Goal: Obtain resource: Download file/media

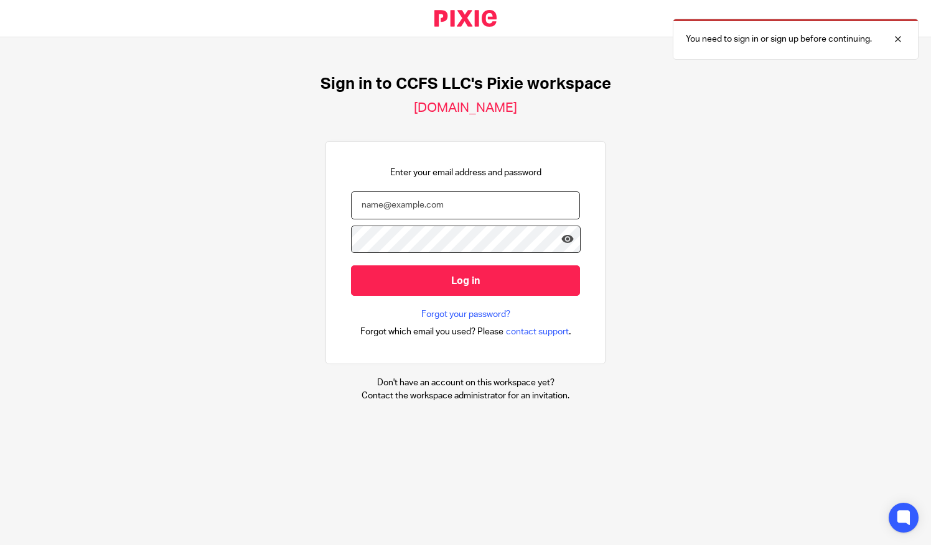
click at [452, 215] on input "email" at bounding box center [465, 206] width 229 height 28
click at [413, 206] on input "email" at bounding box center [465, 206] width 229 height 28
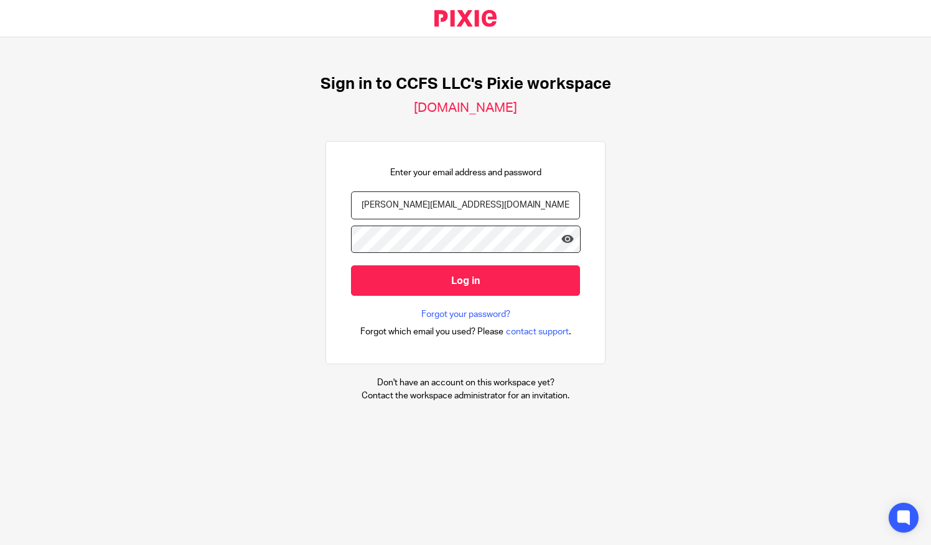
type input "nancy@ccfsbookkeeping.com"
click at [351, 266] on input "Log in" at bounding box center [465, 281] width 229 height 30
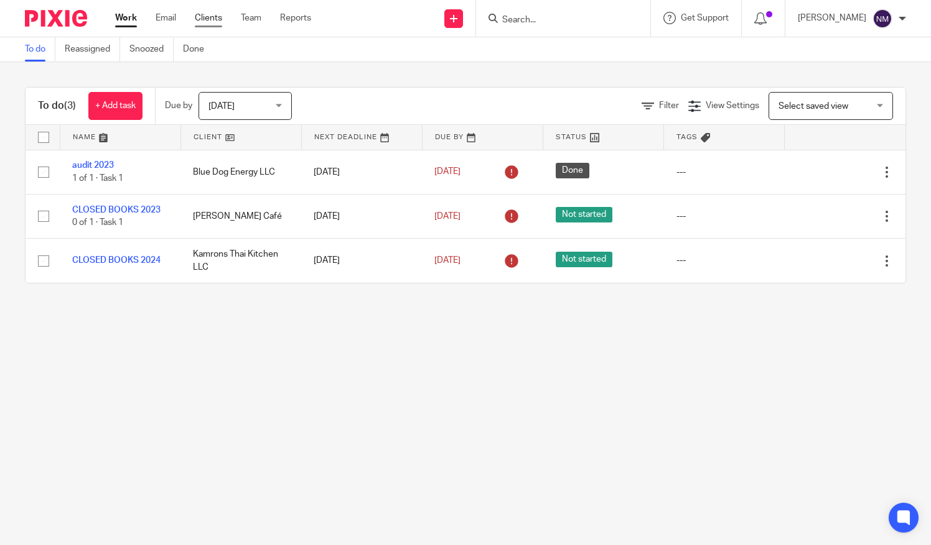
click at [207, 21] on link "Clients" at bounding box center [208, 18] width 27 height 12
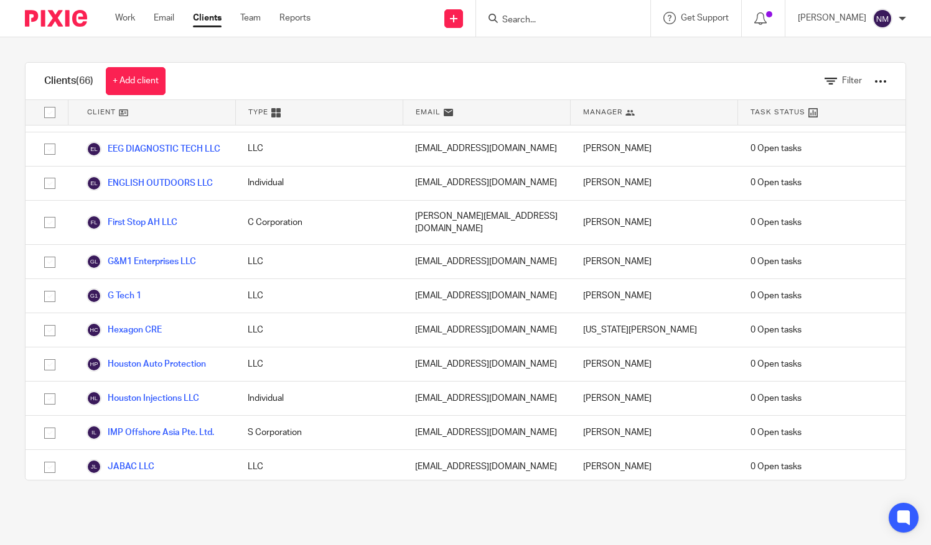
scroll to position [987, 0]
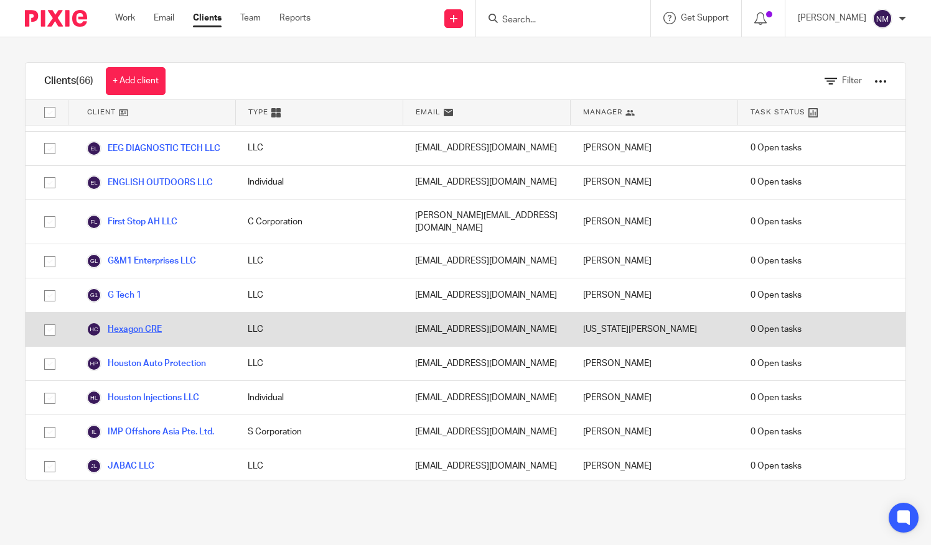
click at [148, 322] on link "Hexagon CRE" at bounding box center [123, 329] width 75 height 15
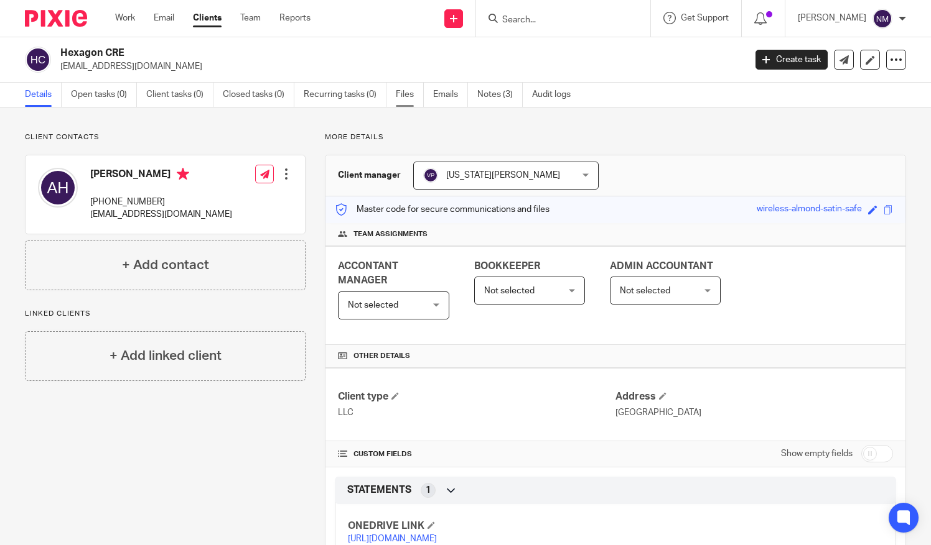
click at [408, 101] on link "Files" at bounding box center [410, 95] width 28 height 24
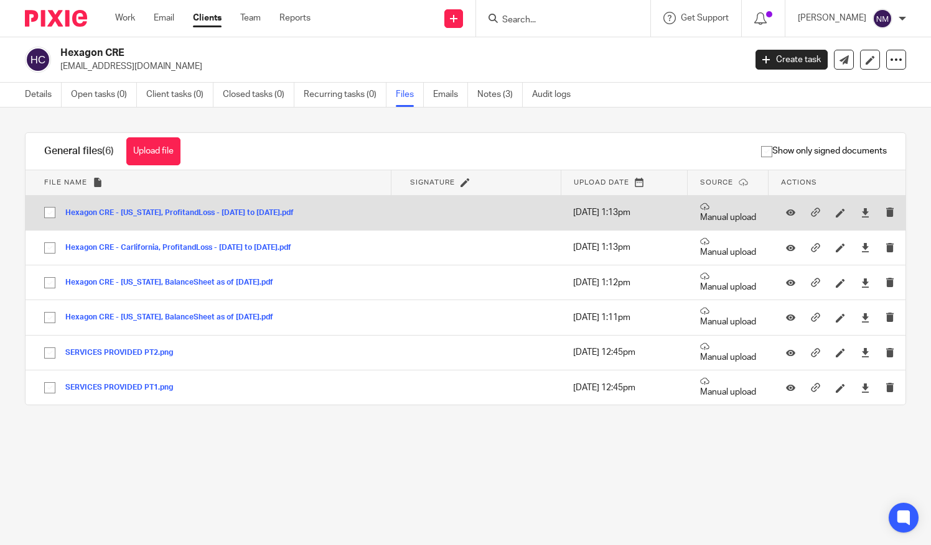
click at [290, 210] on button "Hexagon CRE - California, ProfitandLoss - January to December 2023.pdf" at bounding box center [184, 213] width 238 height 9
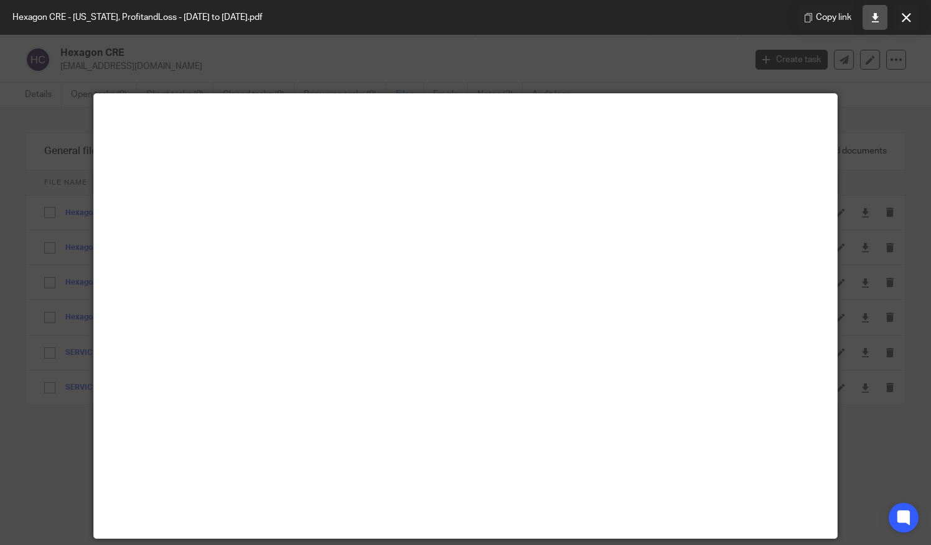
click at [874, 21] on icon at bounding box center [874, 17] width 9 height 9
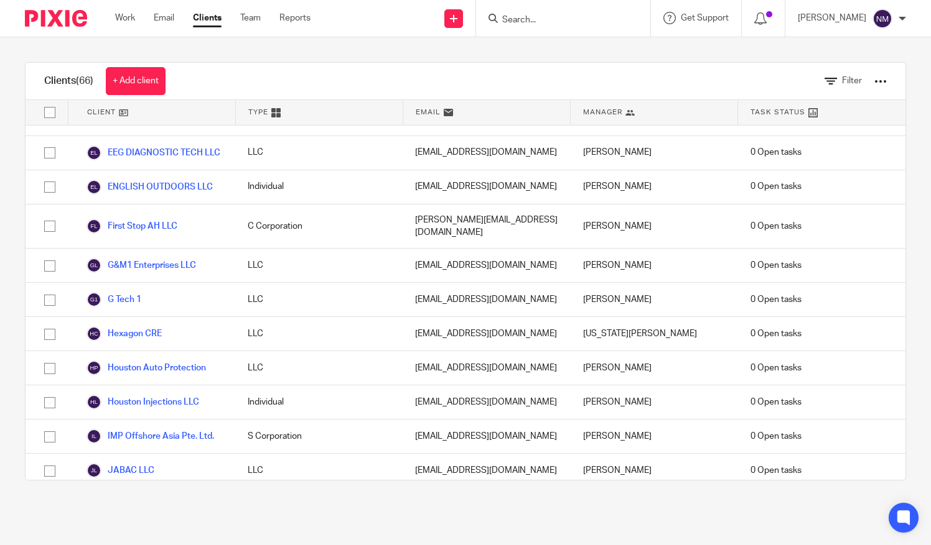
scroll to position [983, 0]
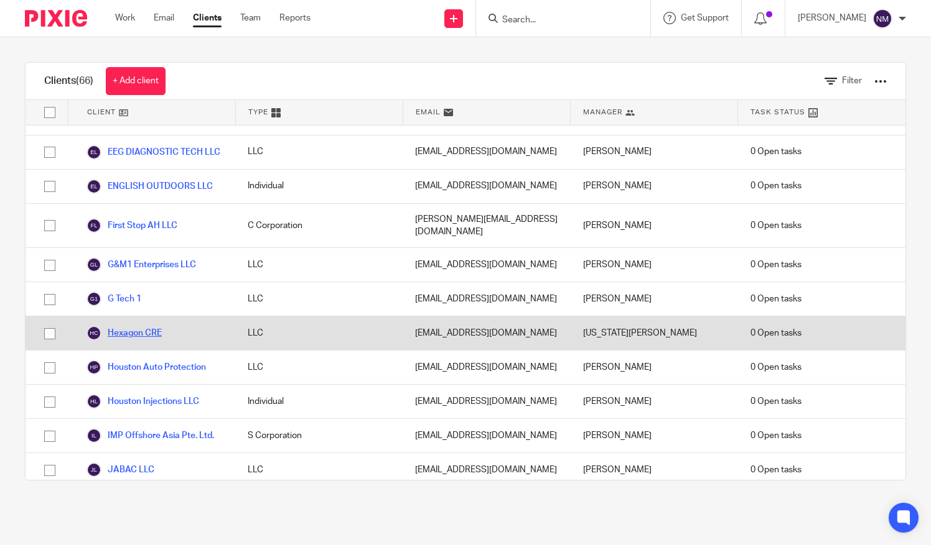
click at [151, 326] on link "Hexagon CRE" at bounding box center [123, 333] width 75 height 15
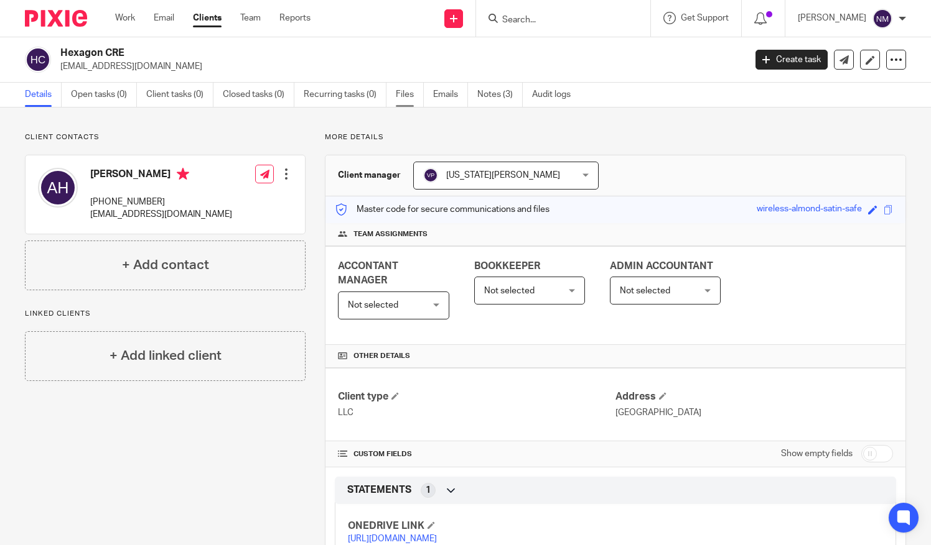
click at [411, 96] on link "Files" at bounding box center [410, 95] width 28 height 24
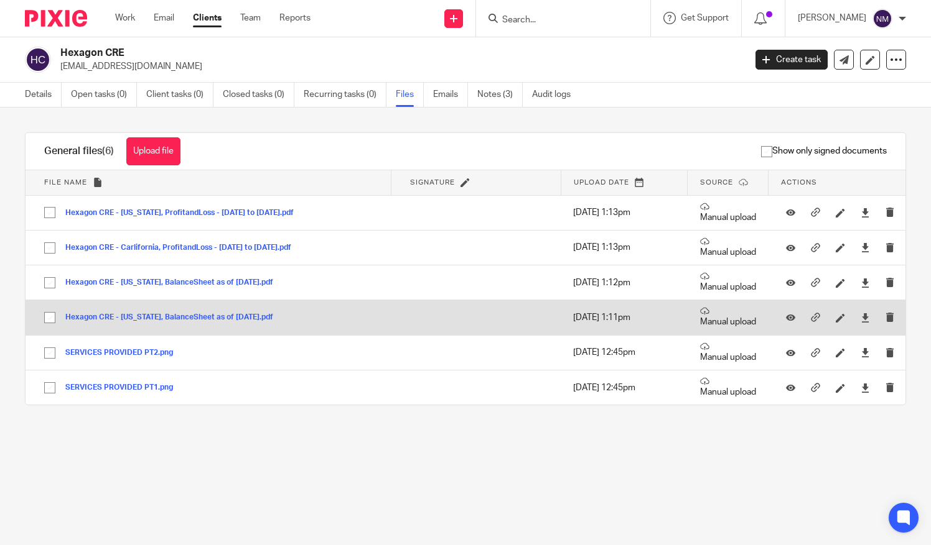
click at [167, 314] on button "Hexagon CRE - California, BalanceSheet as of 12-31-2023.pdf" at bounding box center [173, 317] width 217 height 9
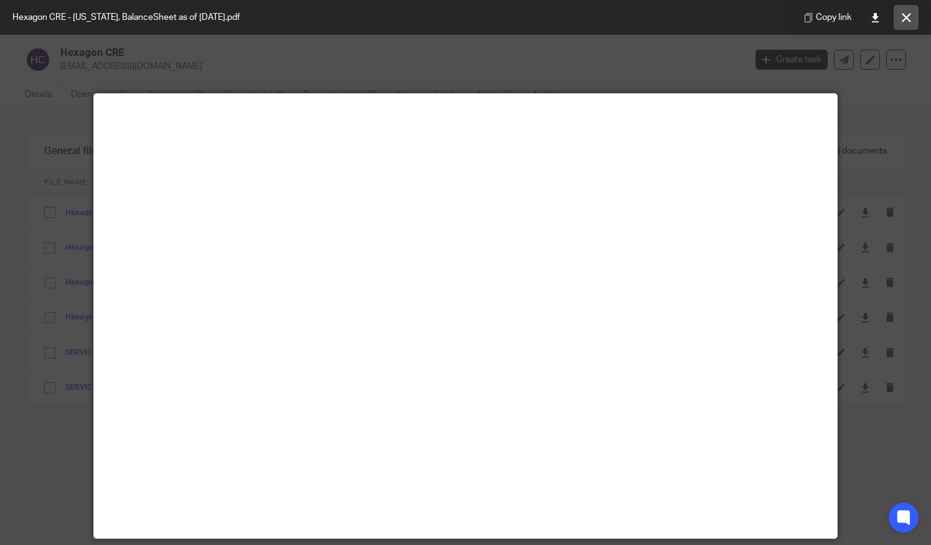
click at [897, 22] on button at bounding box center [905, 17] width 25 height 25
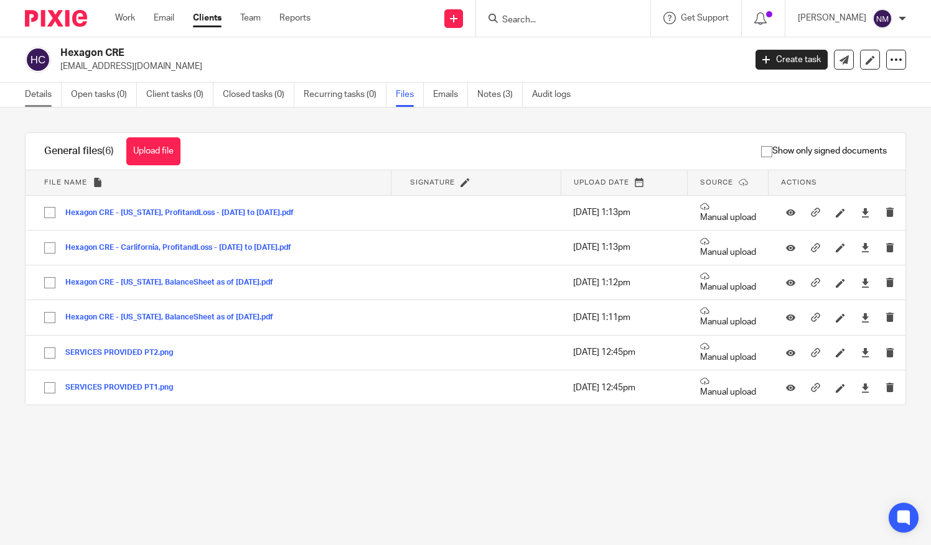
click at [45, 97] on link "Details" at bounding box center [43, 95] width 37 height 24
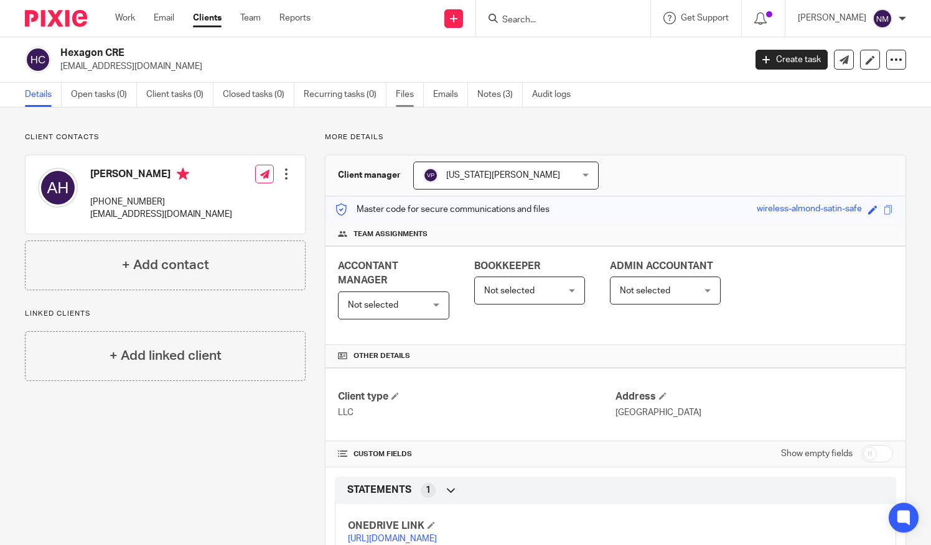
click at [408, 92] on link "Files" at bounding box center [410, 95] width 28 height 24
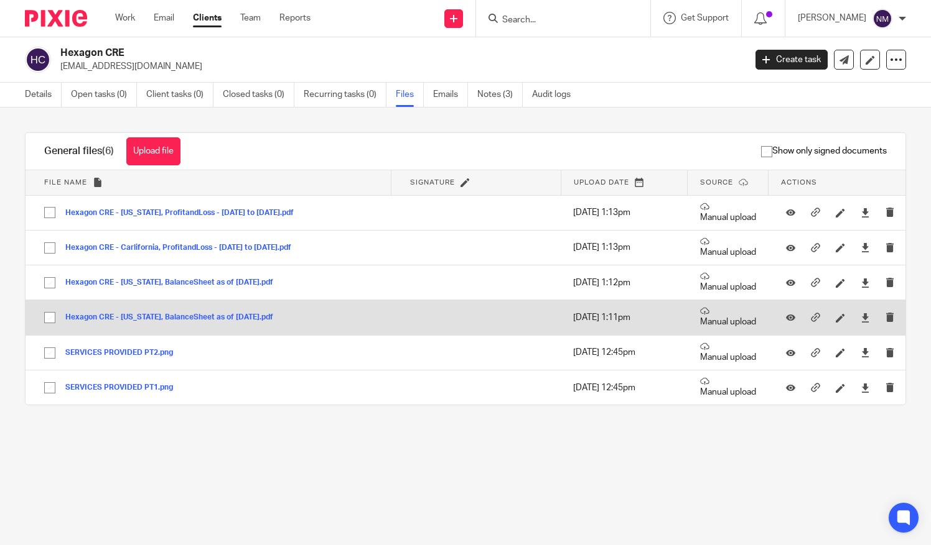
click at [211, 318] on button "Hexagon CRE - [US_STATE], BalanceSheet as of [DATE].pdf" at bounding box center [173, 317] width 217 height 9
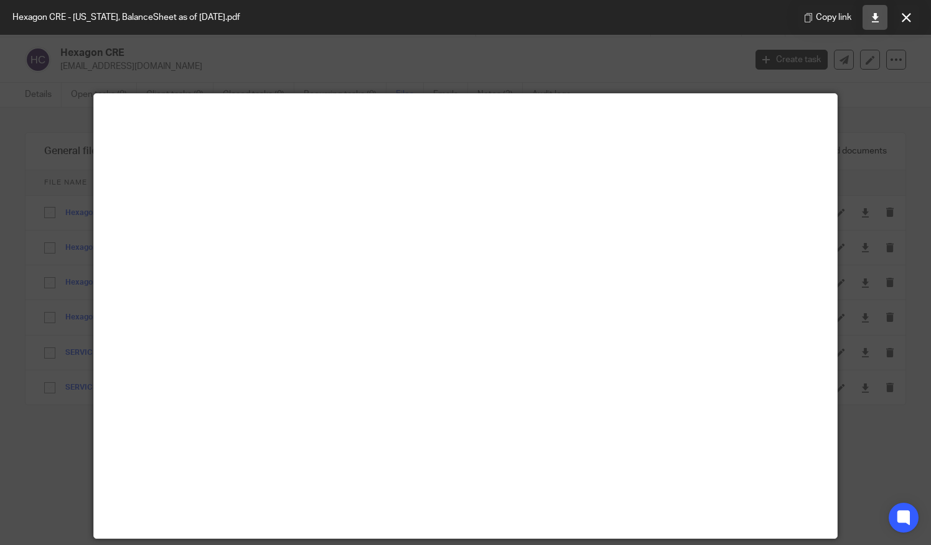
click at [875, 18] on icon at bounding box center [874, 17] width 9 height 9
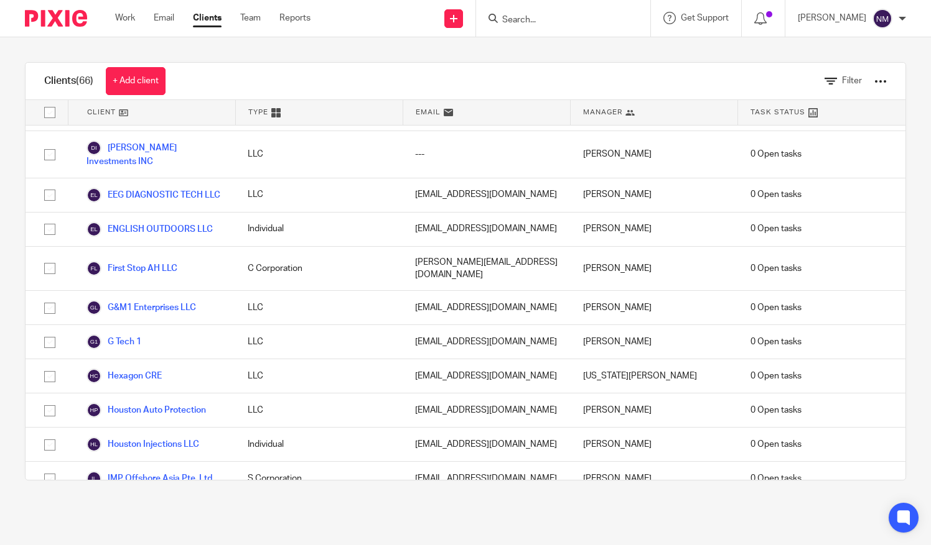
scroll to position [947, 0]
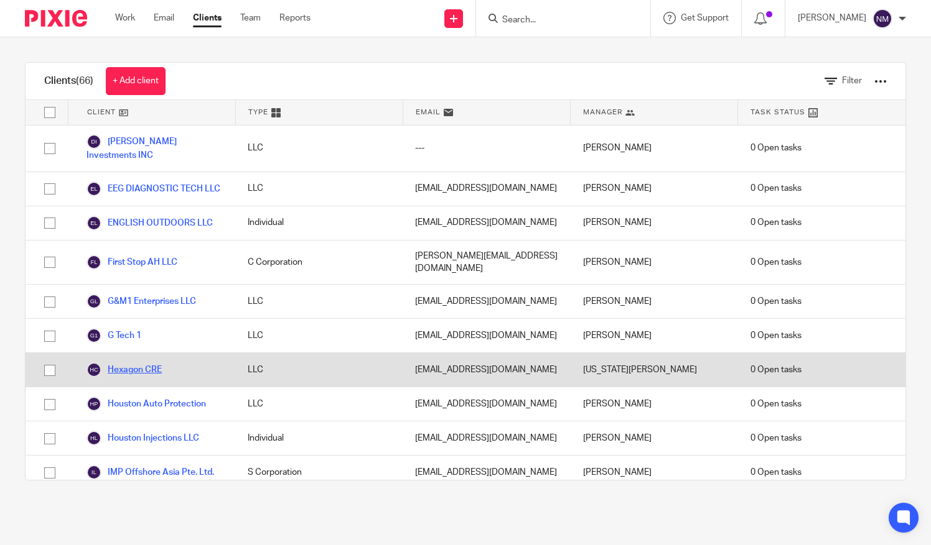
click at [131, 363] on link "Hexagon CRE" at bounding box center [123, 370] width 75 height 15
